Goal: Find specific page/section: Find specific page/section

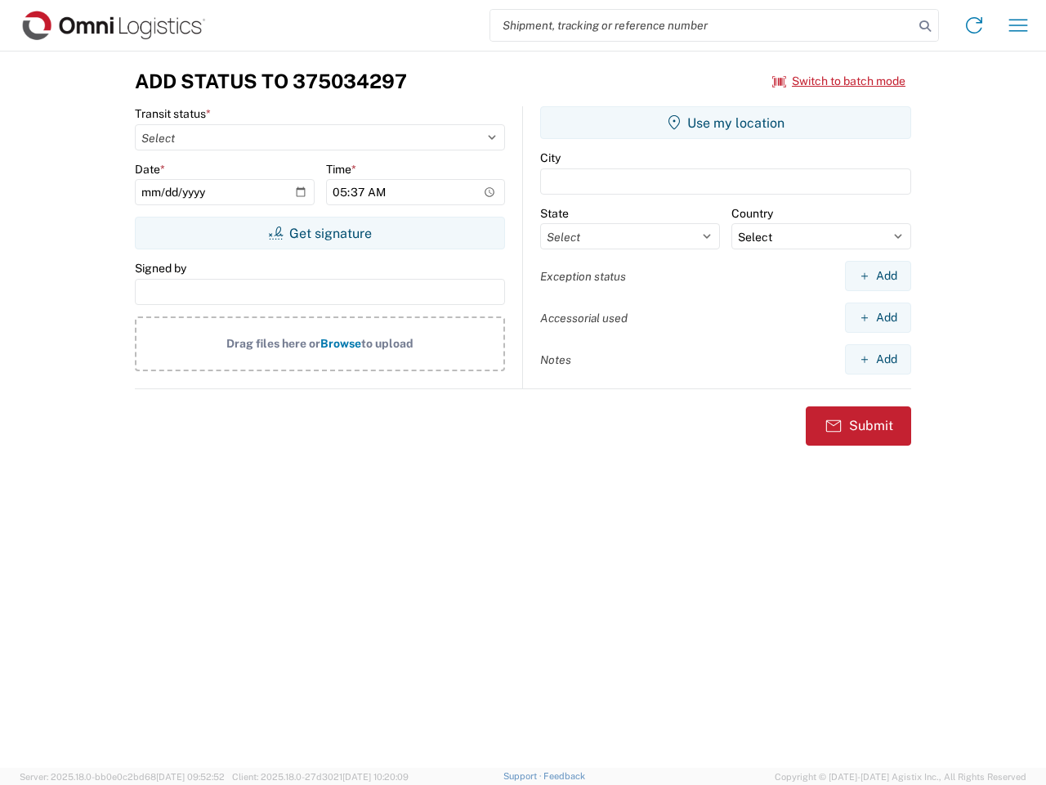
click at [702, 25] on input "search" at bounding box center [702, 25] width 423 height 31
click at [925, 26] on icon at bounding box center [925, 26] width 23 height 23
click at [974, 25] on icon at bounding box center [974, 25] width 26 height 26
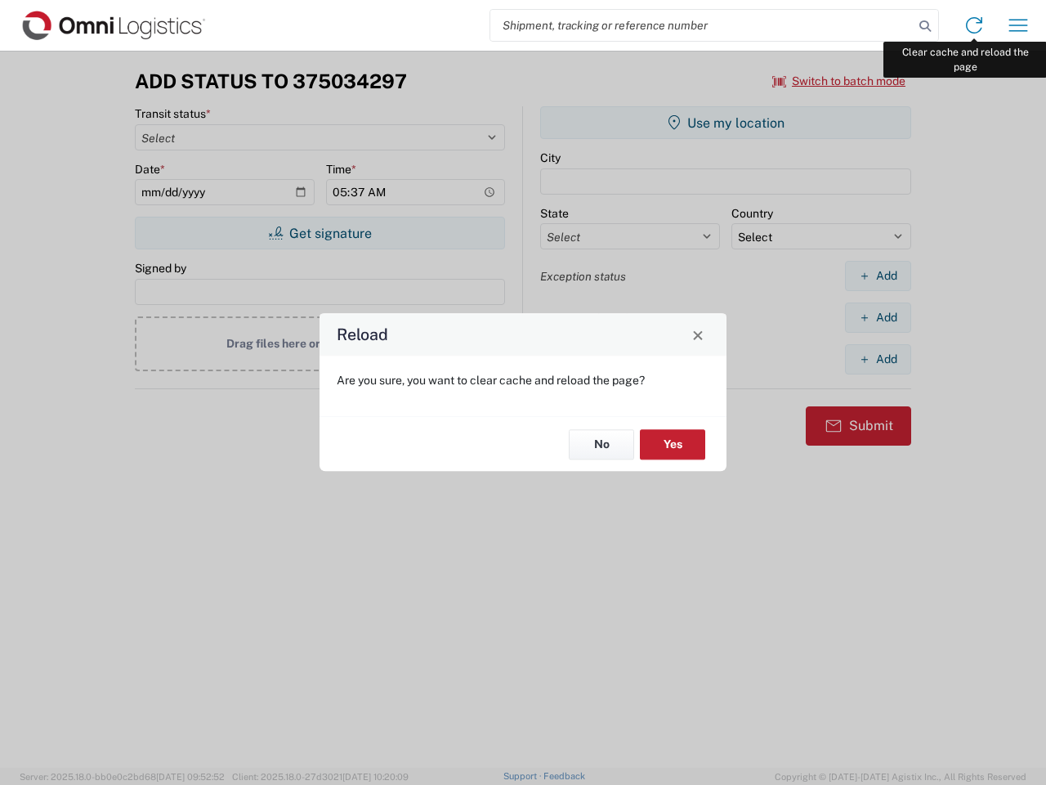
click at [1019, 25] on div "Reload Are you sure, you want to clear cache and reload the page? No Yes" at bounding box center [523, 392] width 1046 height 785
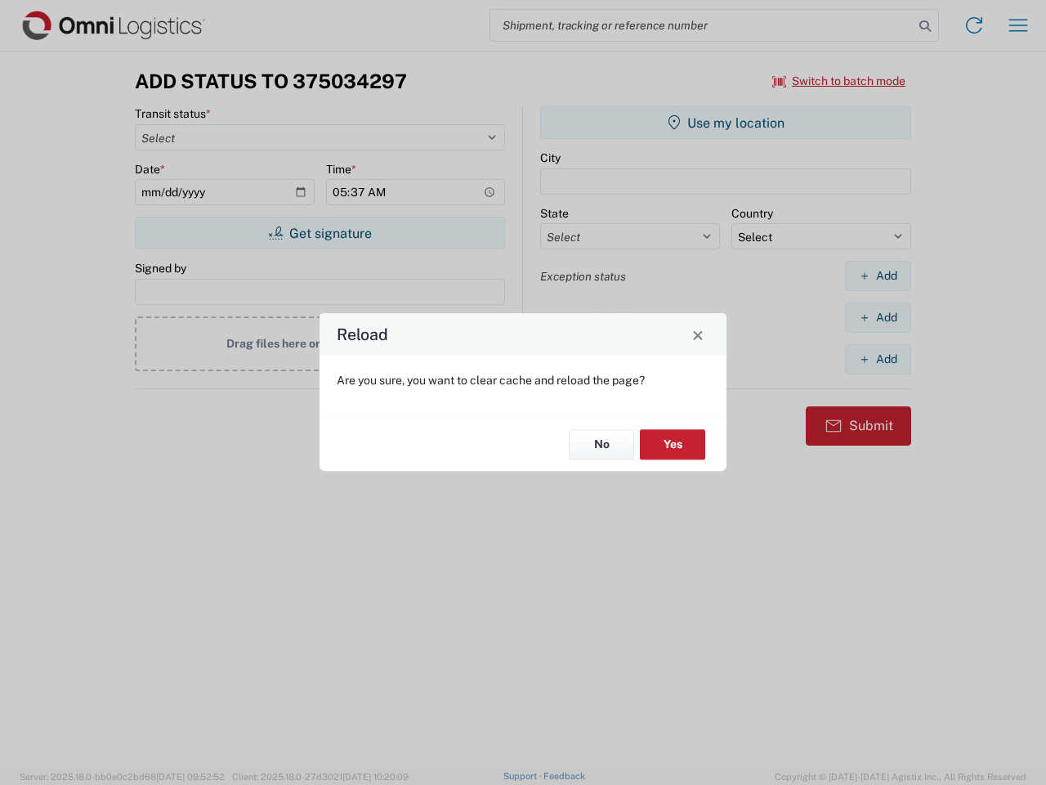
click at [840, 81] on div "Reload Are you sure, you want to clear cache and reload the page? No Yes" at bounding box center [523, 392] width 1046 height 785
click at [320, 233] on div "Reload Are you sure, you want to clear cache and reload the page? No Yes" at bounding box center [523, 392] width 1046 height 785
click at [726, 123] on div "Reload Are you sure, you want to clear cache and reload the page? No Yes" at bounding box center [523, 392] width 1046 height 785
click at [878, 276] on div "Reload Are you sure, you want to clear cache and reload the page? No Yes" at bounding box center [523, 392] width 1046 height 785
click at [878, 317] on div "Reload Are you sure, you want to clear cache and reload the page? No Yes" at bounding box center [523, 392] width 1046 height 785
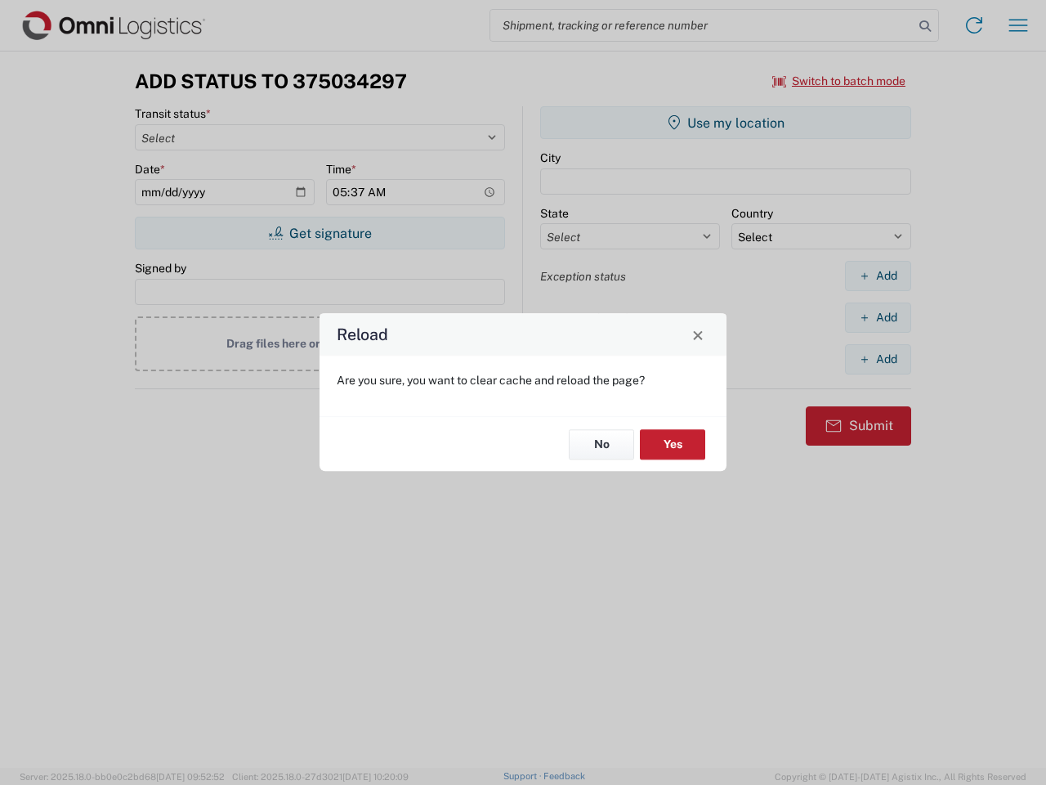
click at [878, 359] on div "Reload Are you sure, you want to clear cache and reload the page? No Yes" at bounding box center [523, 392] width 1046 height 785
